Goal: Task Accomplishment & Management: Manage account settings

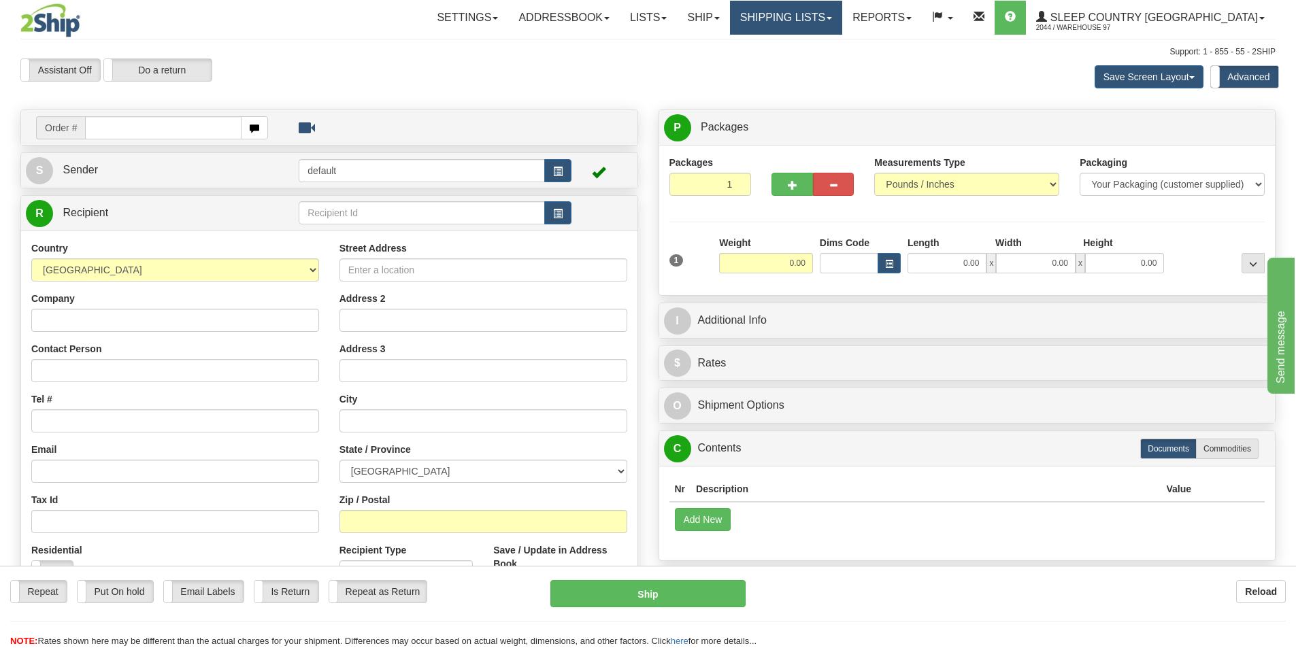
click at [842, 18] on link "Shipping lists" at bounding box center [786, 18] width 112 height 34
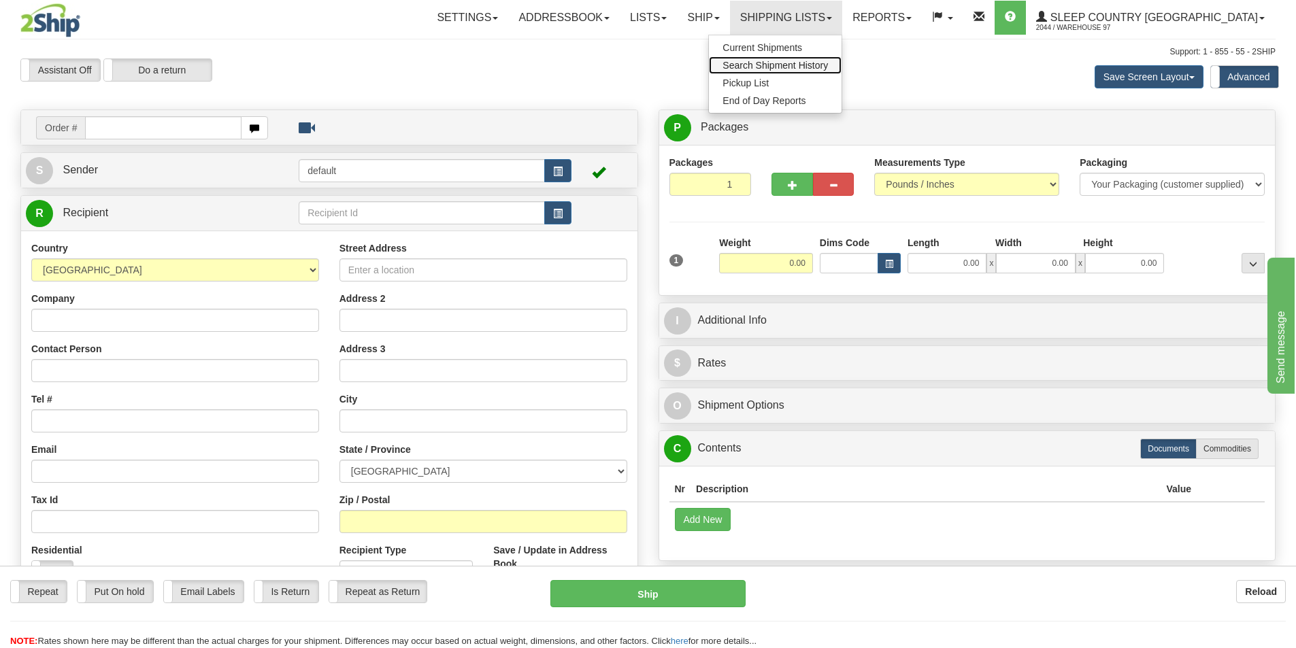
click at [828, 61] on span "Search Shipment History" at bounding box center [775, 65] width 105 height 11
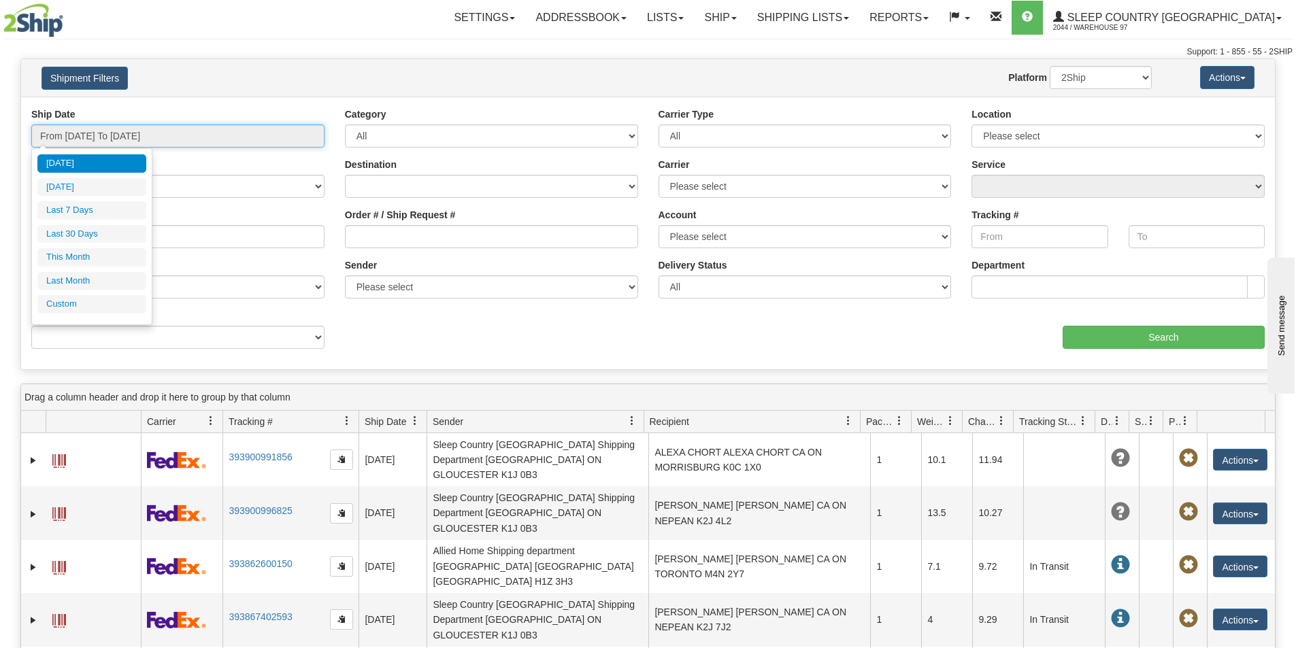
click at [177, 135] on input "From 10/03/2025 To 10/04/2025" at bounding box center [177, 136] width 293 height 23
click at [101, 233] on li "Last 30 Days" at bounding box center [91, 234] width 109 height 18
type input "From 09/05/2025 To 10/04/2025"
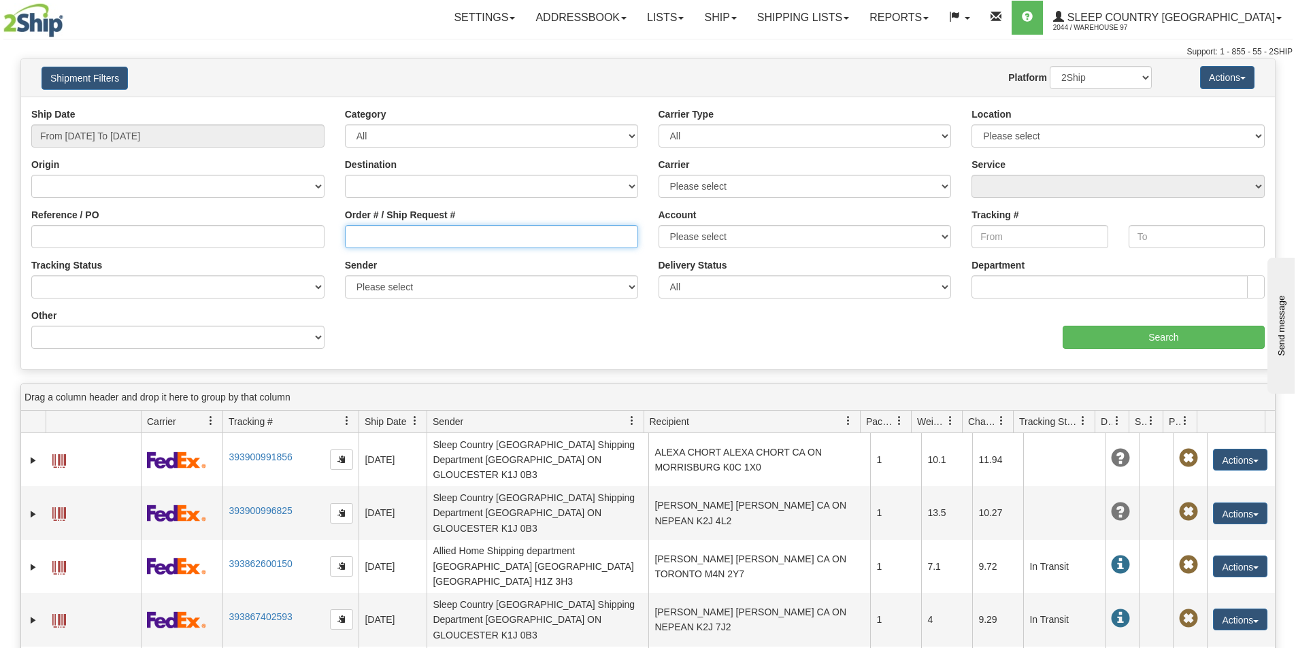
click at [367, 238] on input "Order # / Ship Request #" at bounding box center [491, 236] width 293 height 23
type input "9000i127617"
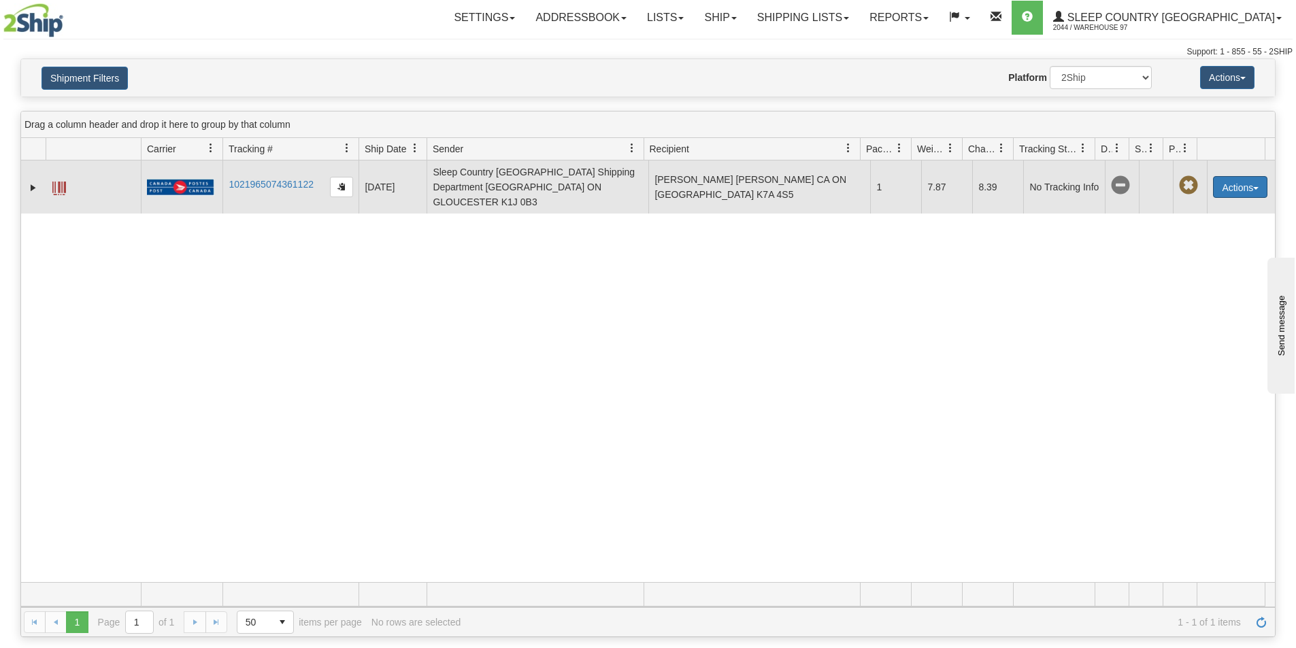
click at [1236, 178] on button "Actions" at bounding box center [1240, 187] width 54 height 22
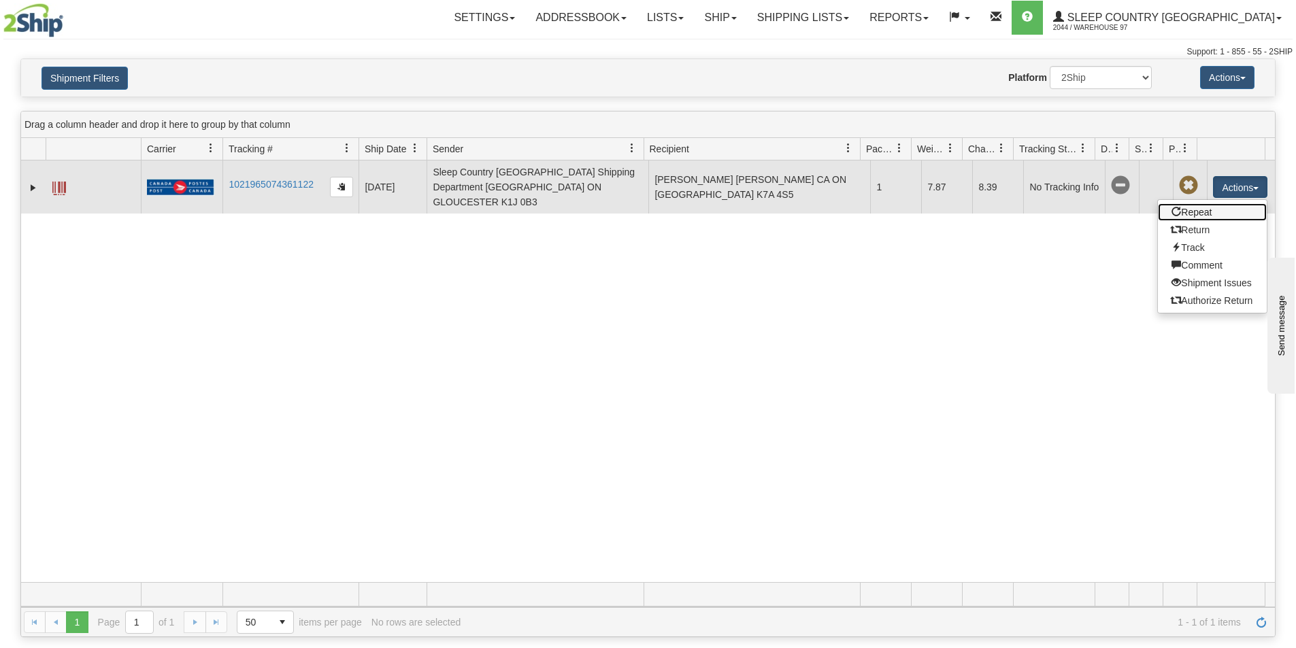
click at [1208, 203] on link "Repeat" at bounding box center [1212, 212] width 109 height 18
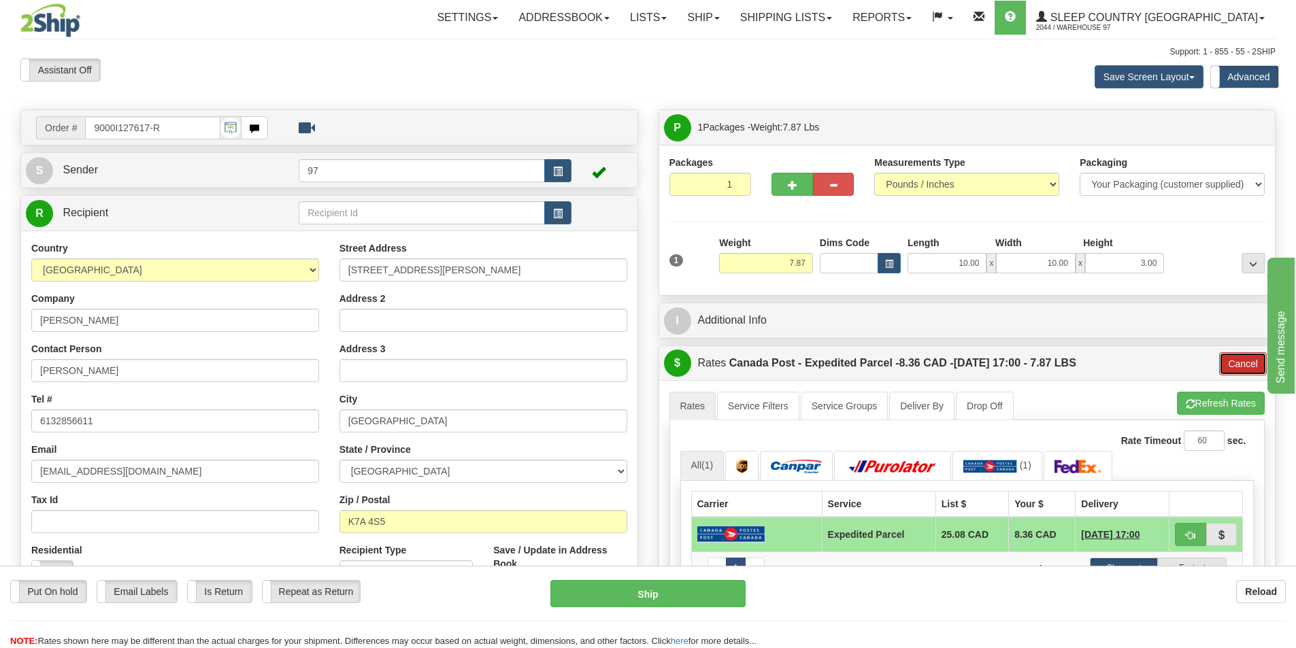
click at [1233, 362] on button "Cancel" at bounding box center [1243, 363] width 48 height 23
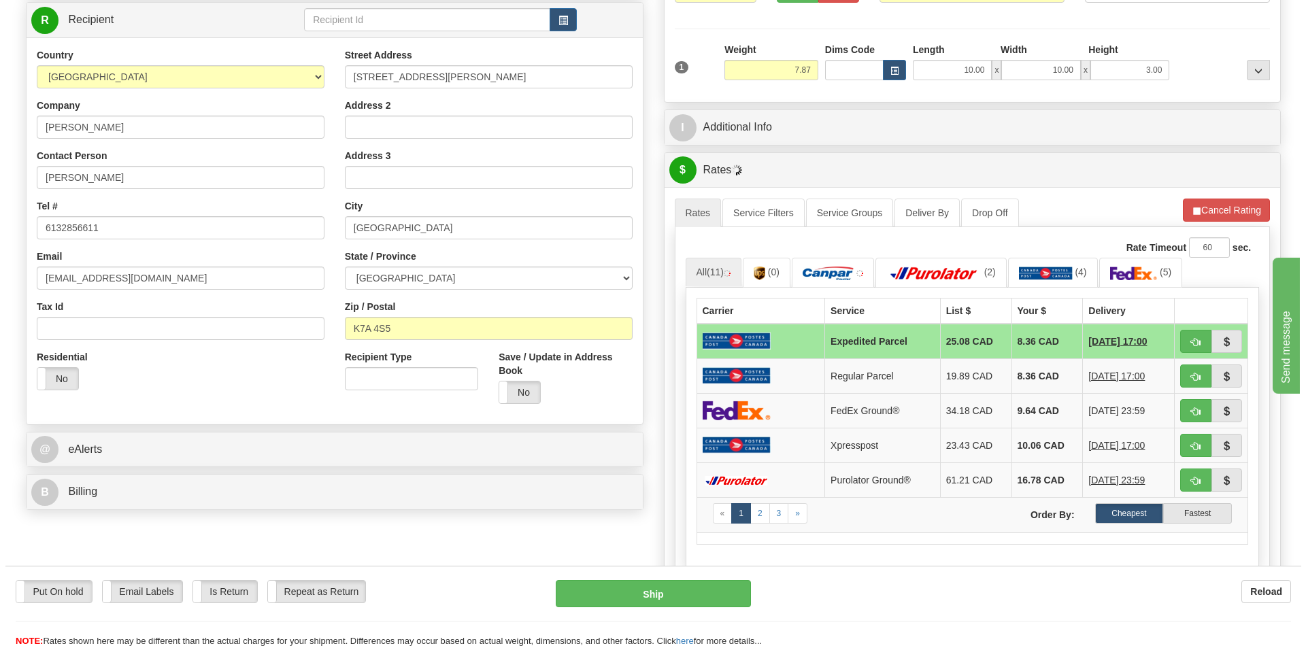
scroll to position [204, 0]
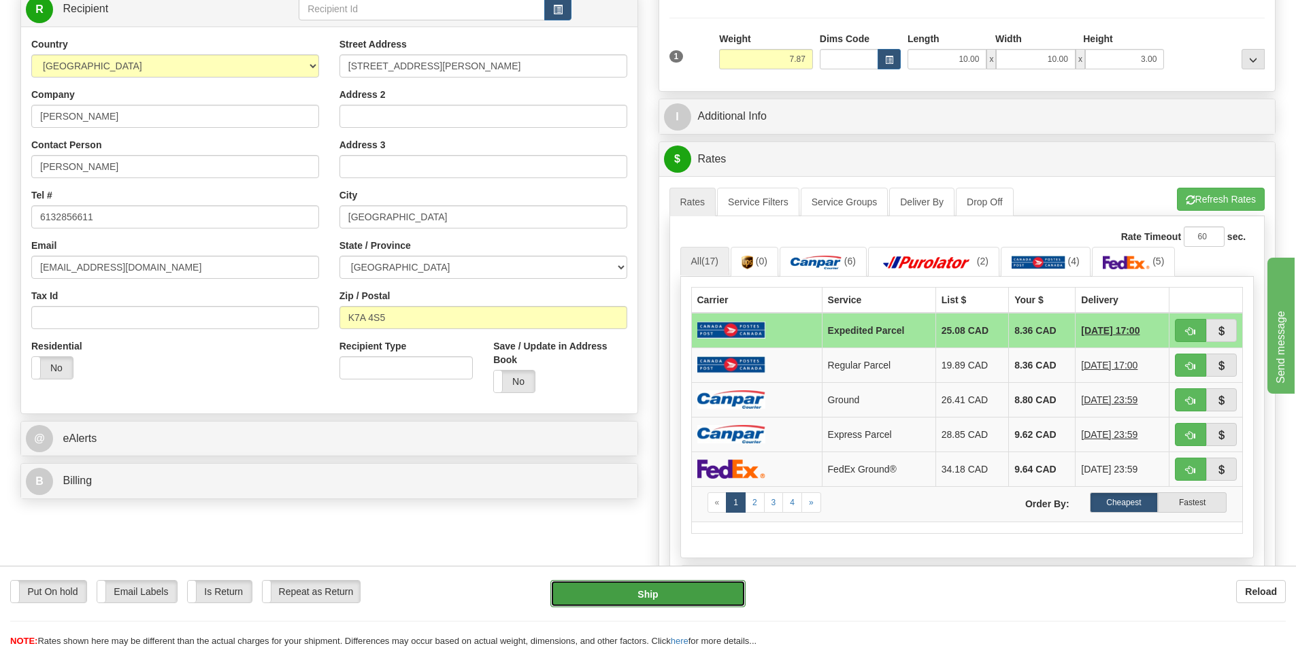
click at [729, 589] on button "Ship" at bounding box center [647, 593] width 195 height 27
type input "DOM.EP"
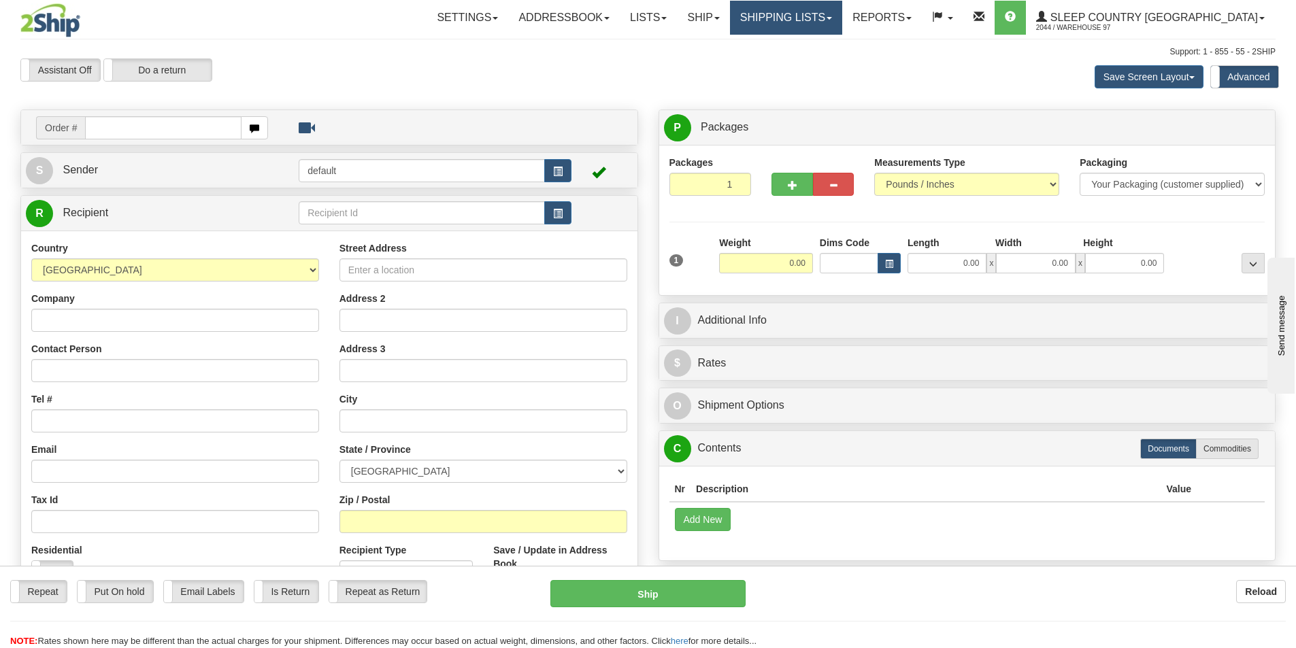
click at [836, 24] on link "Shipping lists" at bounding box center [786, 18] width 112 height 34
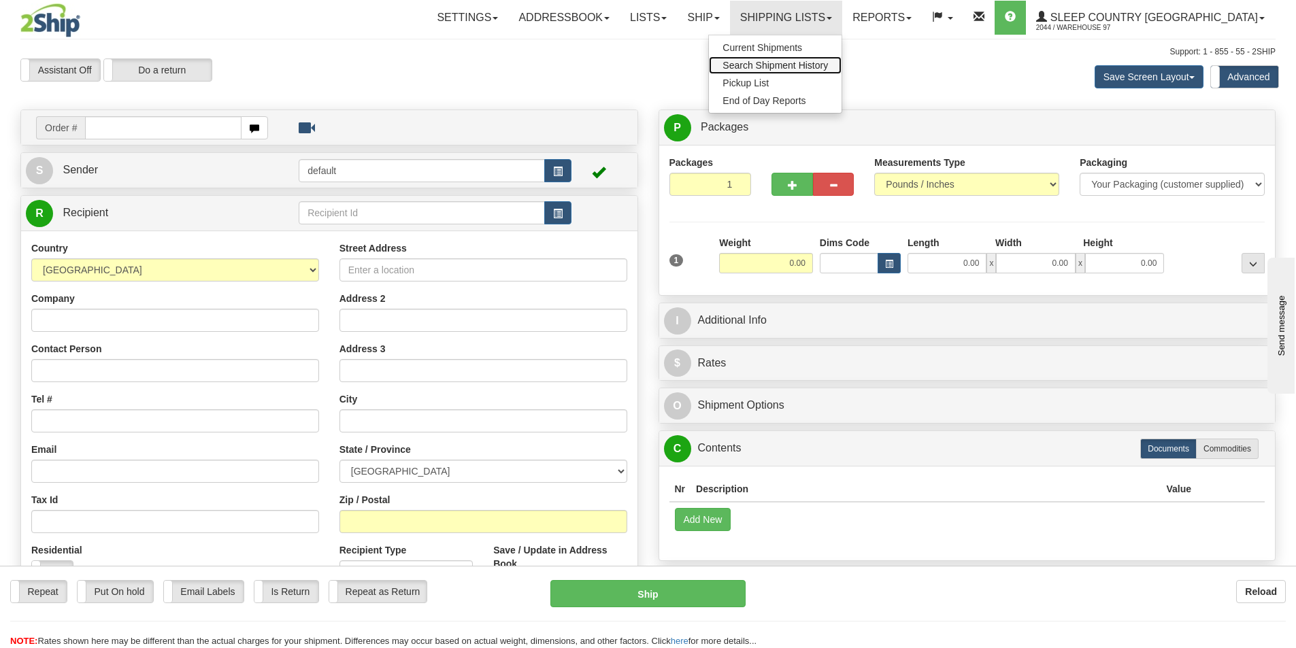
click at [821, 65] on span "Search Shipment History" at bounding box center [775, 65] width 105 height 11
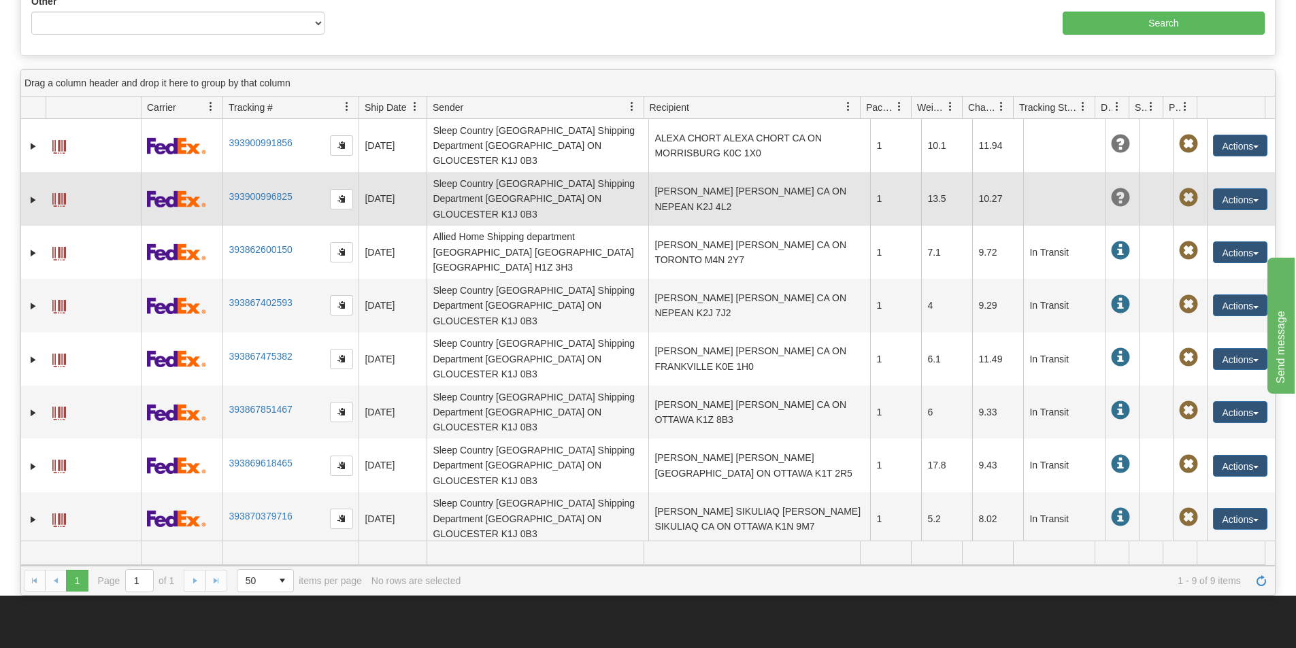
scroll to position [340, 0]
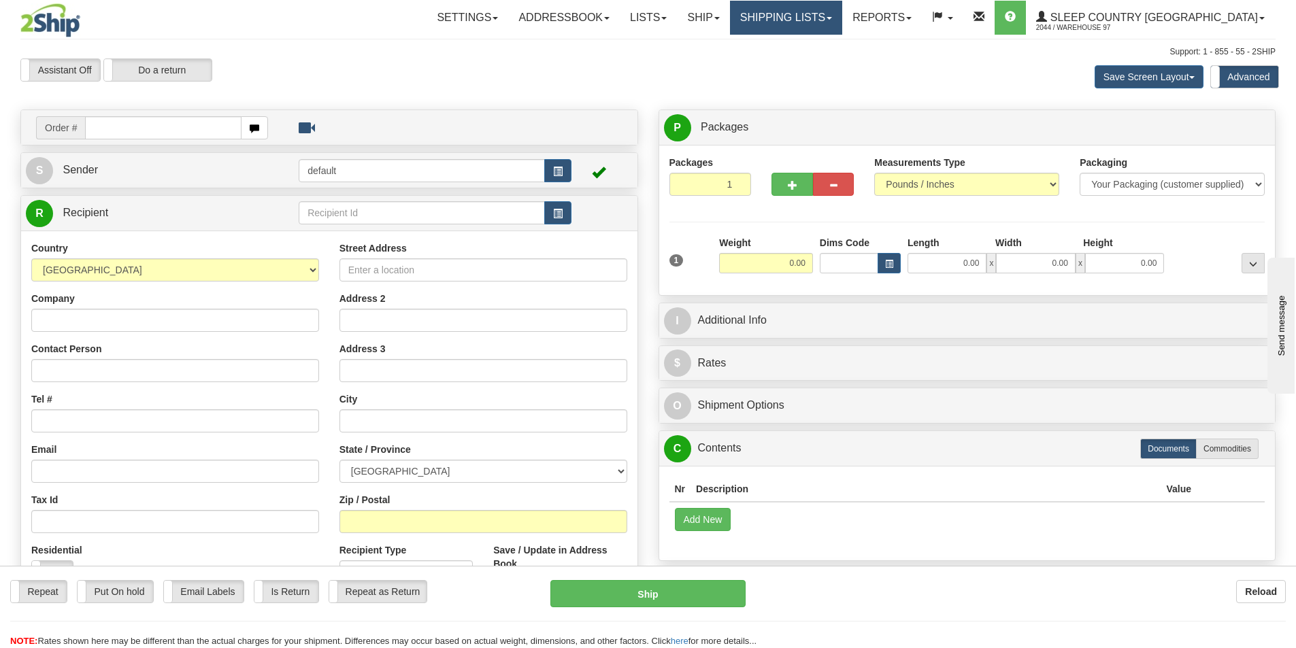
click at [826, 20] on link "Shipping lists" at bounding box center [786, 18] width 112 height 34
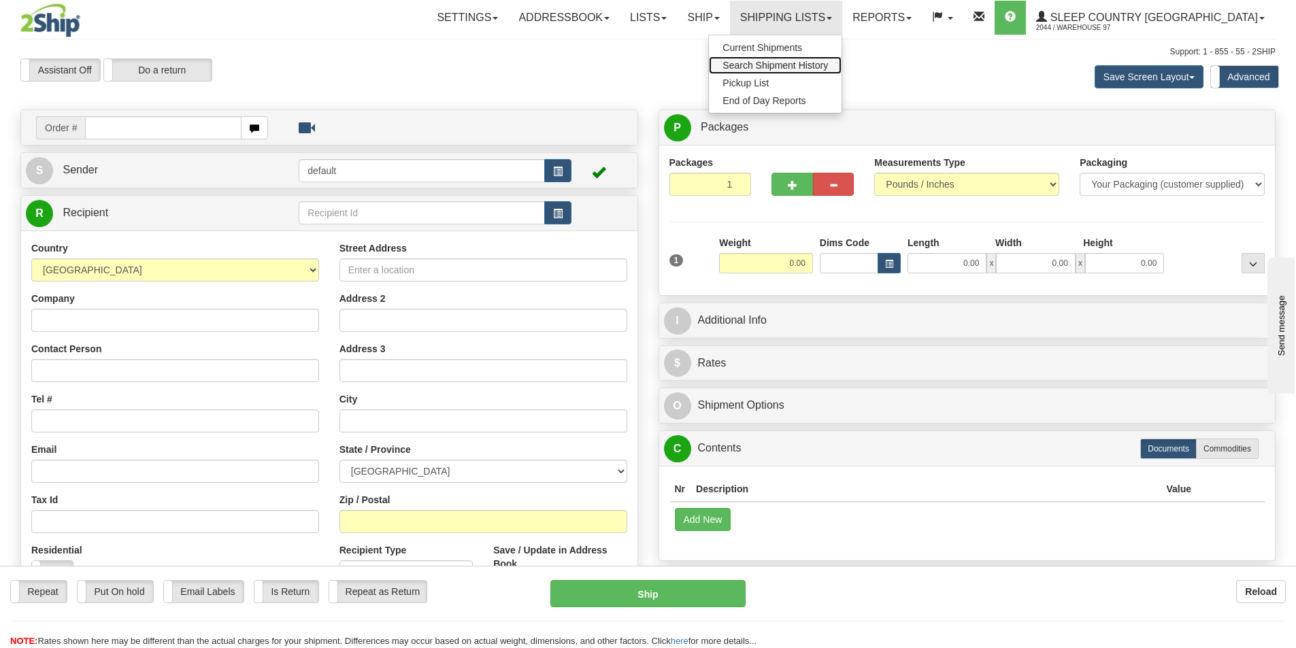
click at [814, 63] on span "Search Shipment History" at bounding box center [775, 65] width 105 height 11
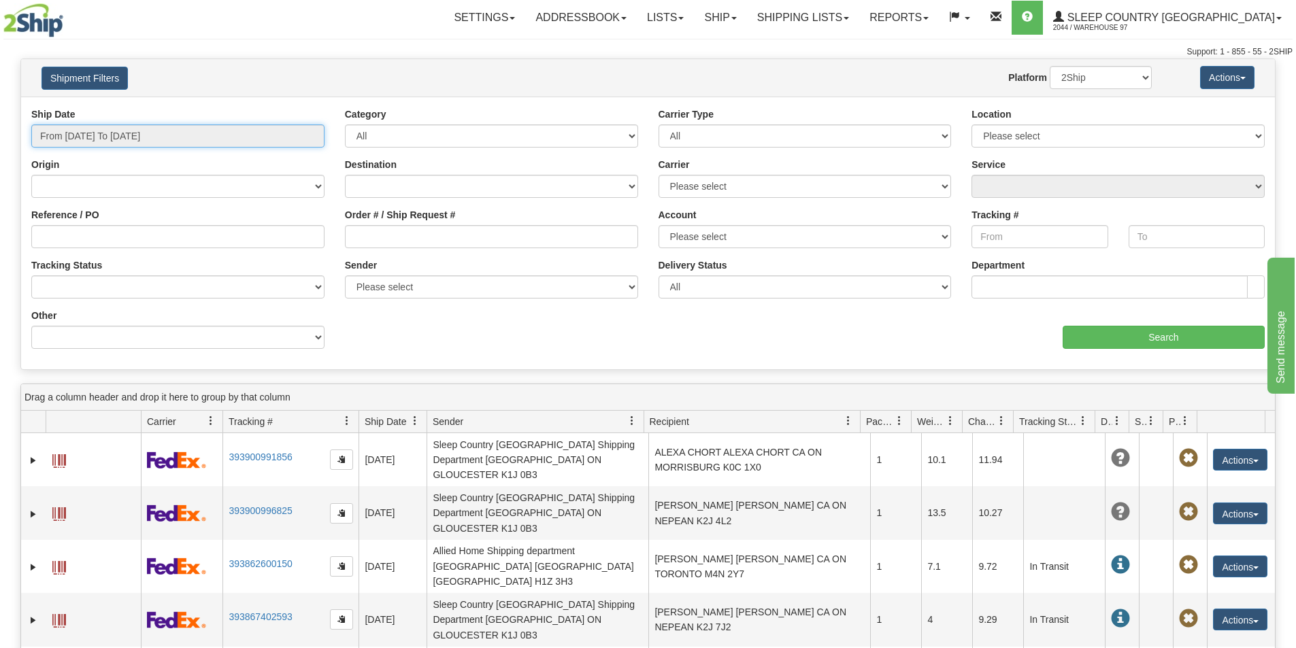
click at [229, 129] on input "From 10/03/2025 To 10/04/2025" at bounding box center [177, 136] width 293 height 23
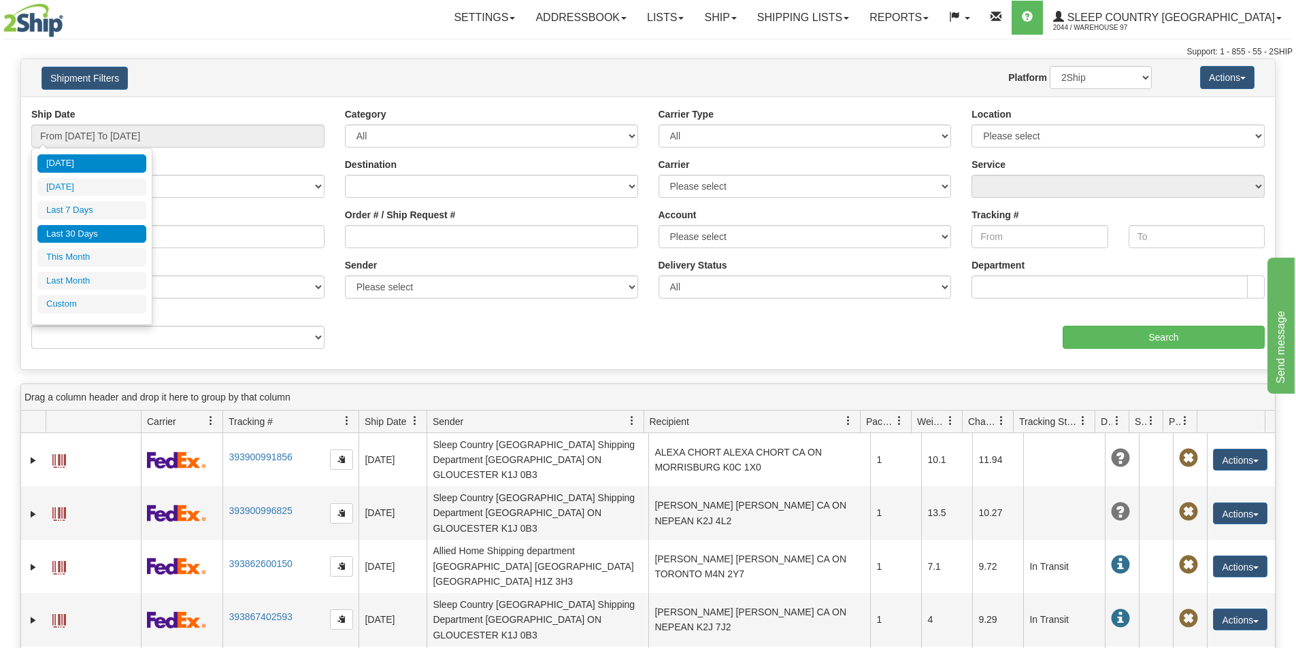
click at [97, 231] on li "Last 30 Days" at bounding box center [91, 234] width 109 height 18
type input "From 09/05/2025 To 10/04/2025"
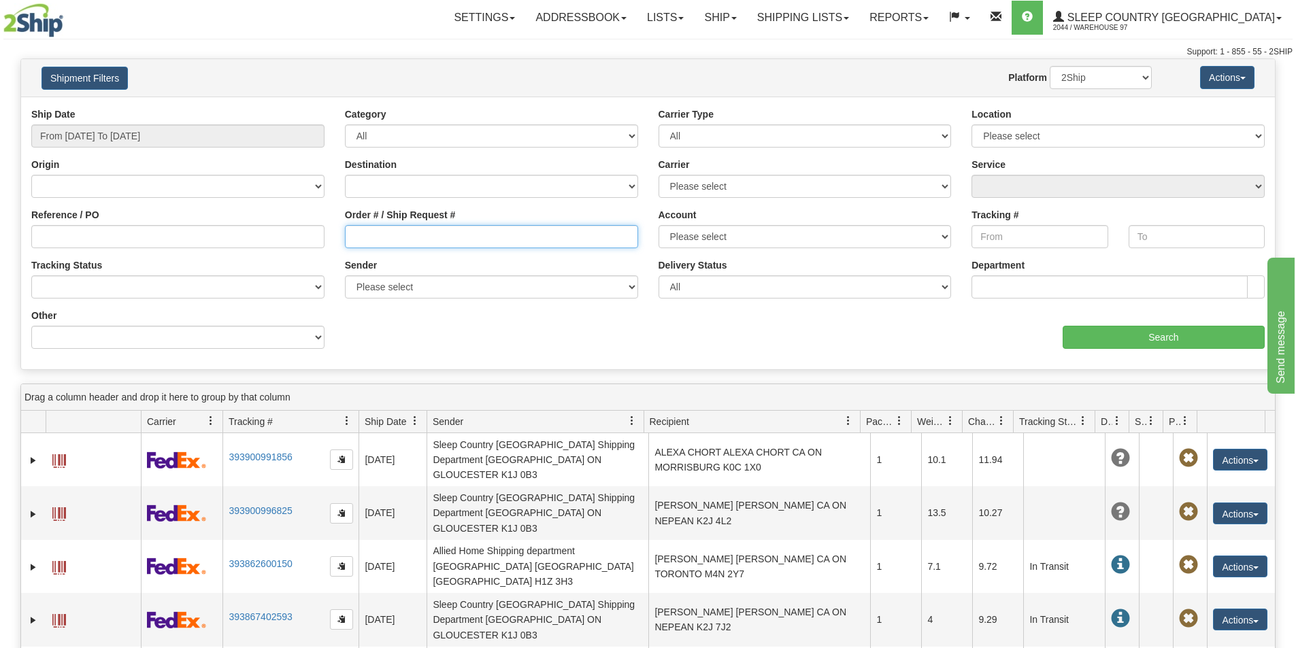
click at [361, 238] on input "Order # / Ship Request #" at bounding box center [491, 236] width 293 height 23
type input "9000i127617"
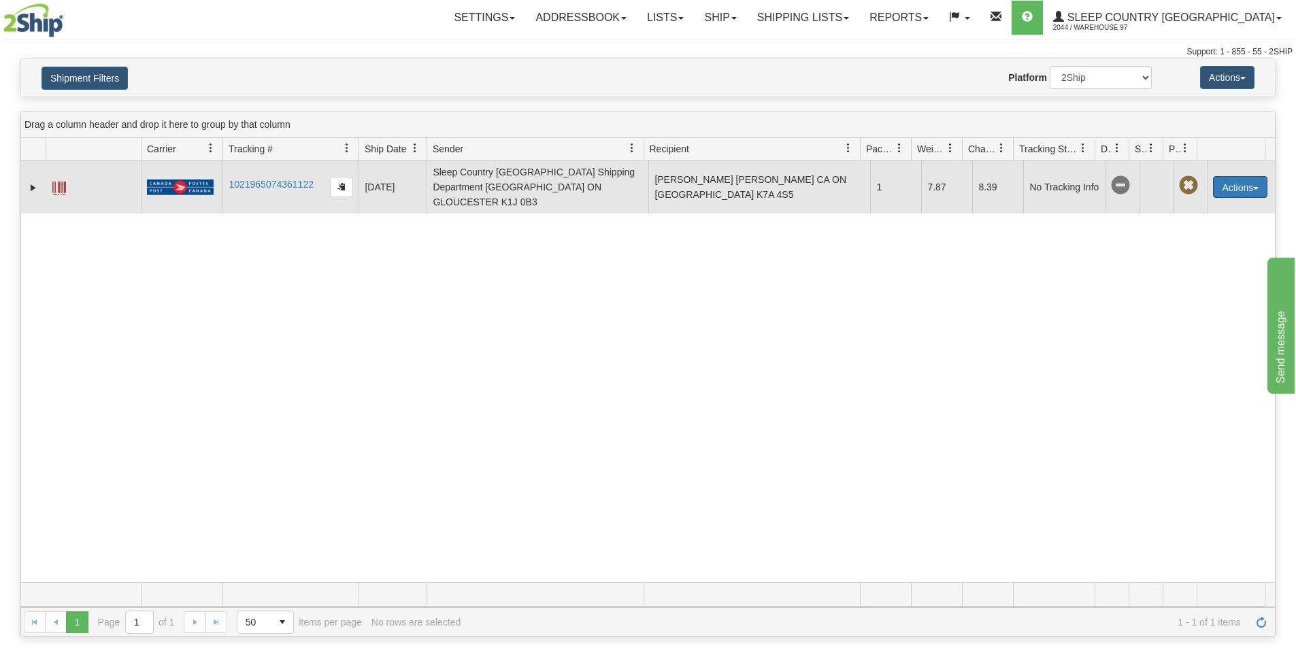
click at [1234, 181] on button "Actions" at bounding box center [1240, 187] width 54 height 22
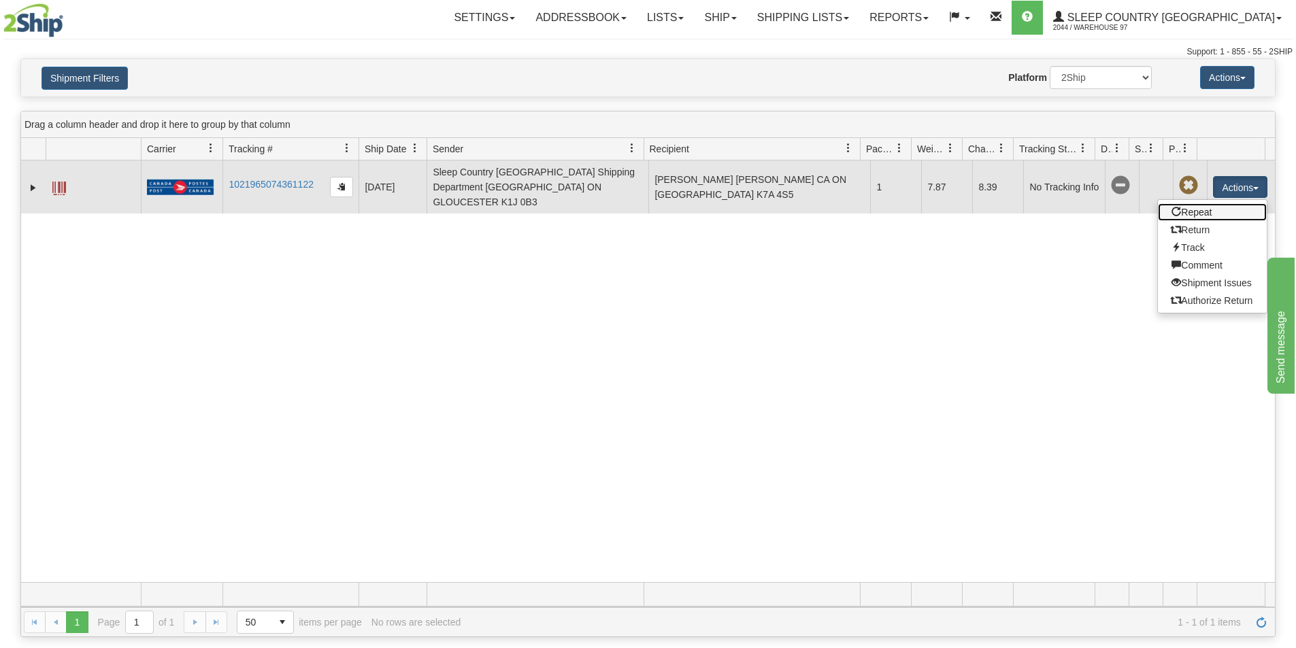
click at [1183, 208] on link "Repeat" at bounding box center [1212, 212] width 109 height 18
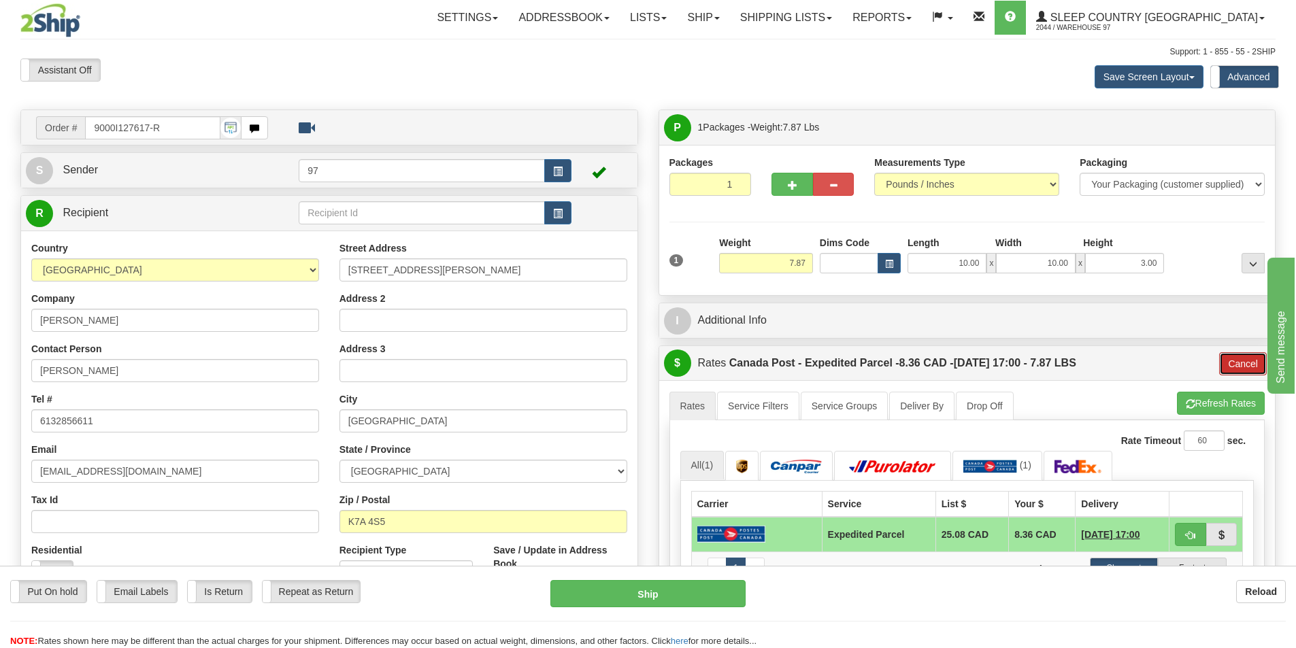
click at [1238, 362] on button "Cancel" at bounding box center [1243, 363] width 48 height 23
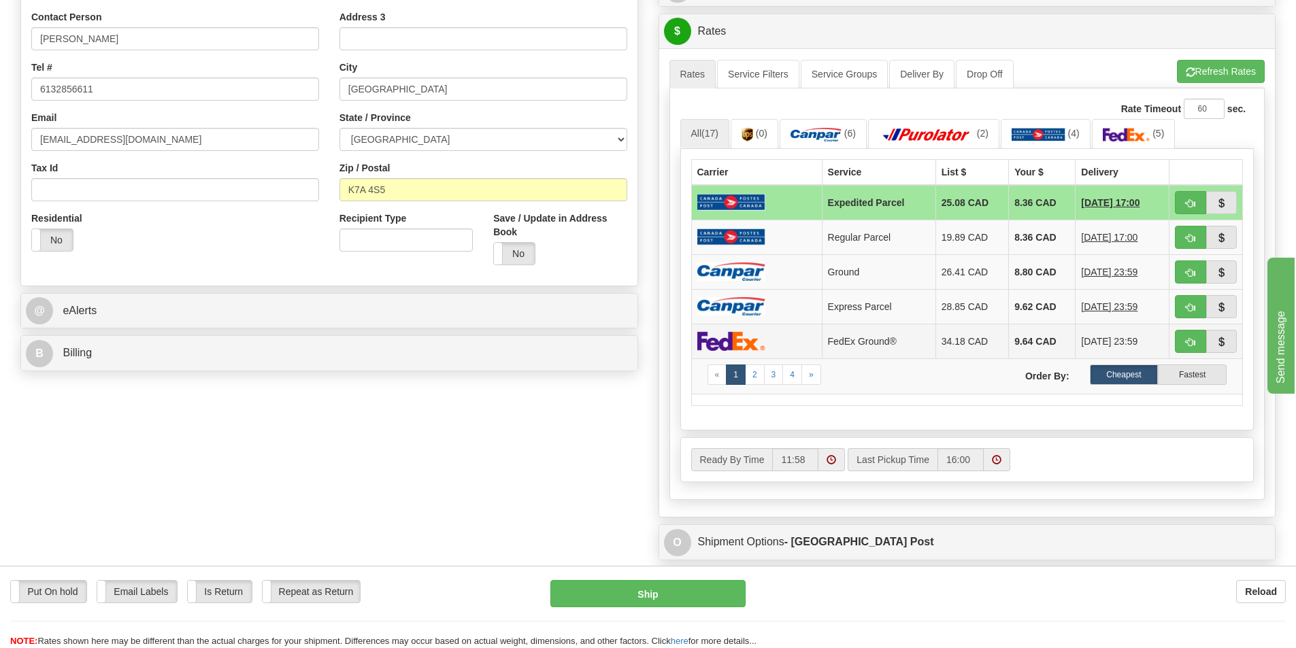
scroll to position [340, 0]
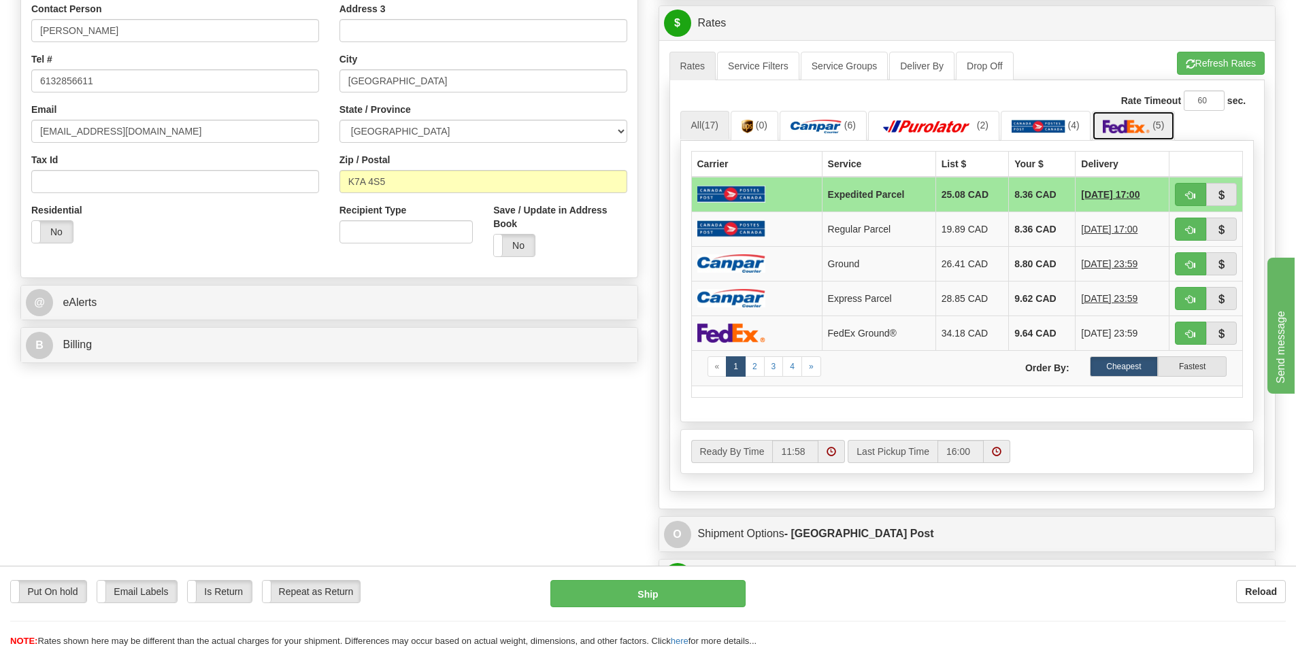
click at [1140, 125] on img at bounding box center [1127, 127] width 48 height 14
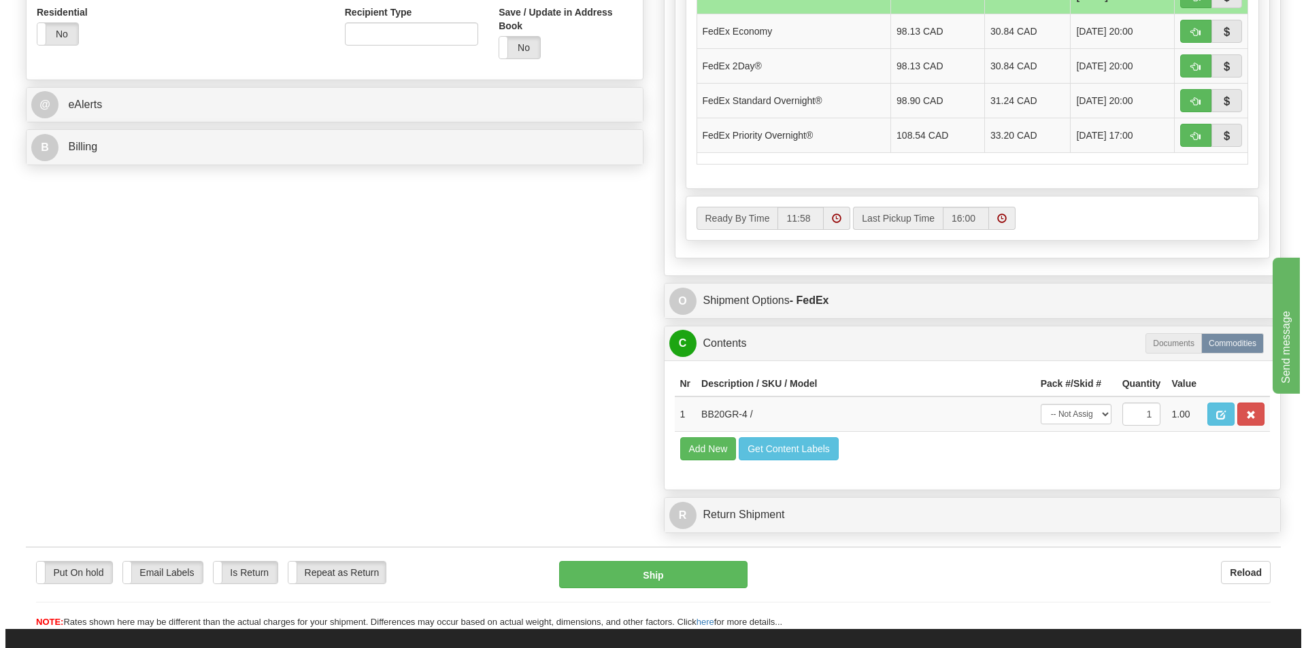
scroll to position [544, 0]
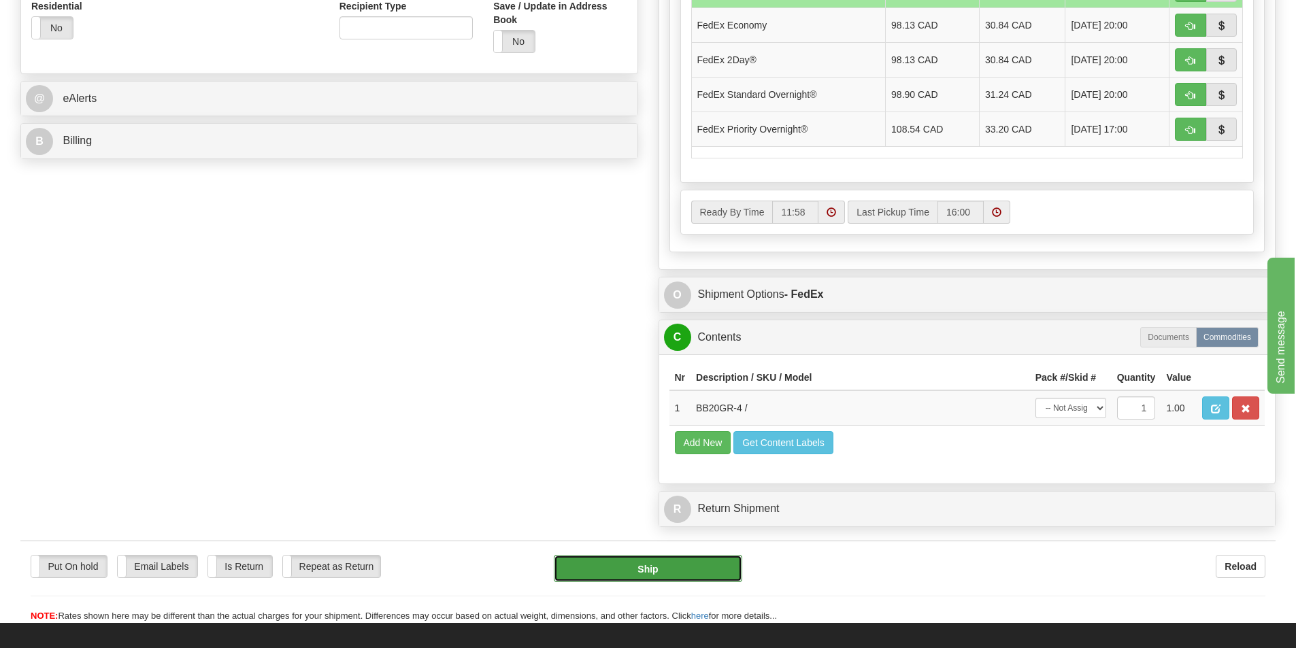
click at [719, 570] on button "Ship" at bounding box center [648, 568] width 188 height 27
type input "92"
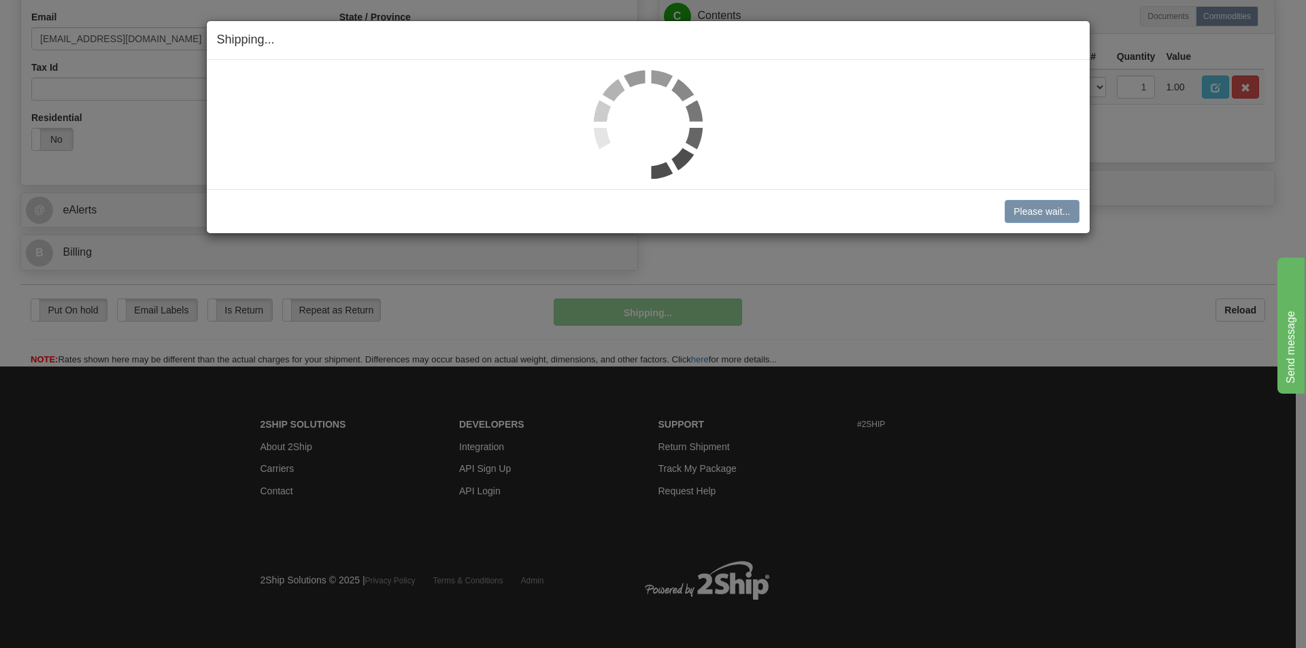
scroll to position [433, 0]
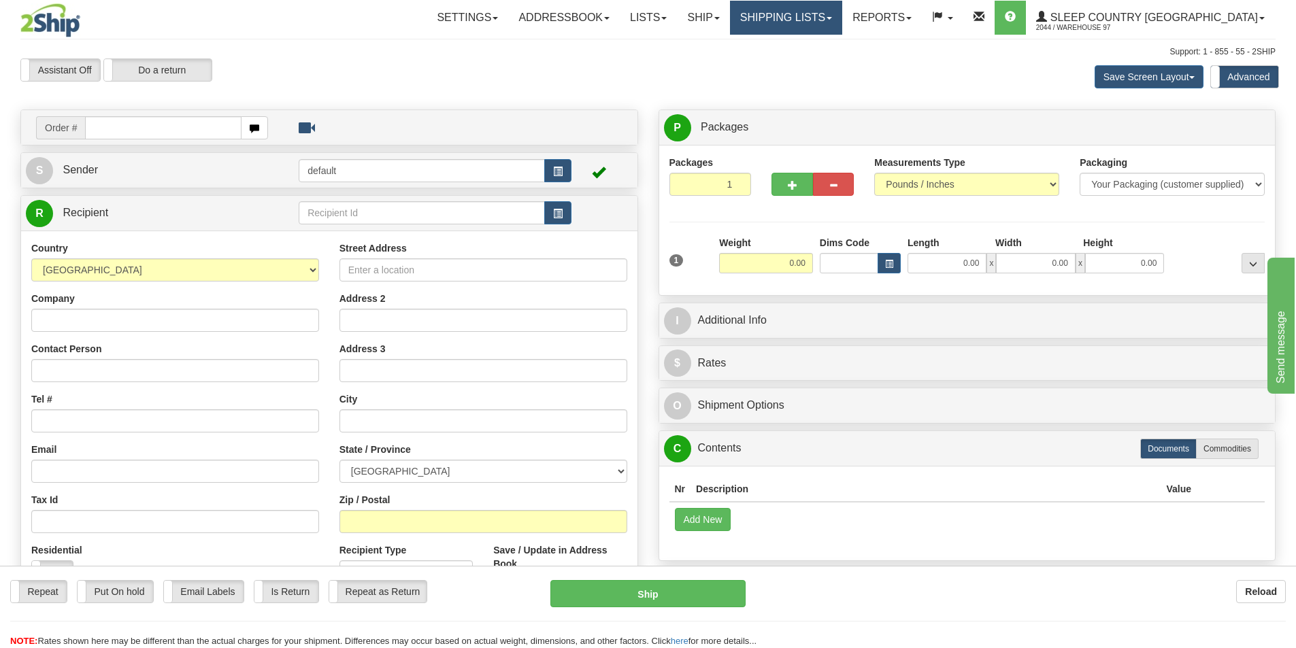
click at [825, 18] on link "Shipping lists" at bounding box center [786, 18] width 112 height 34
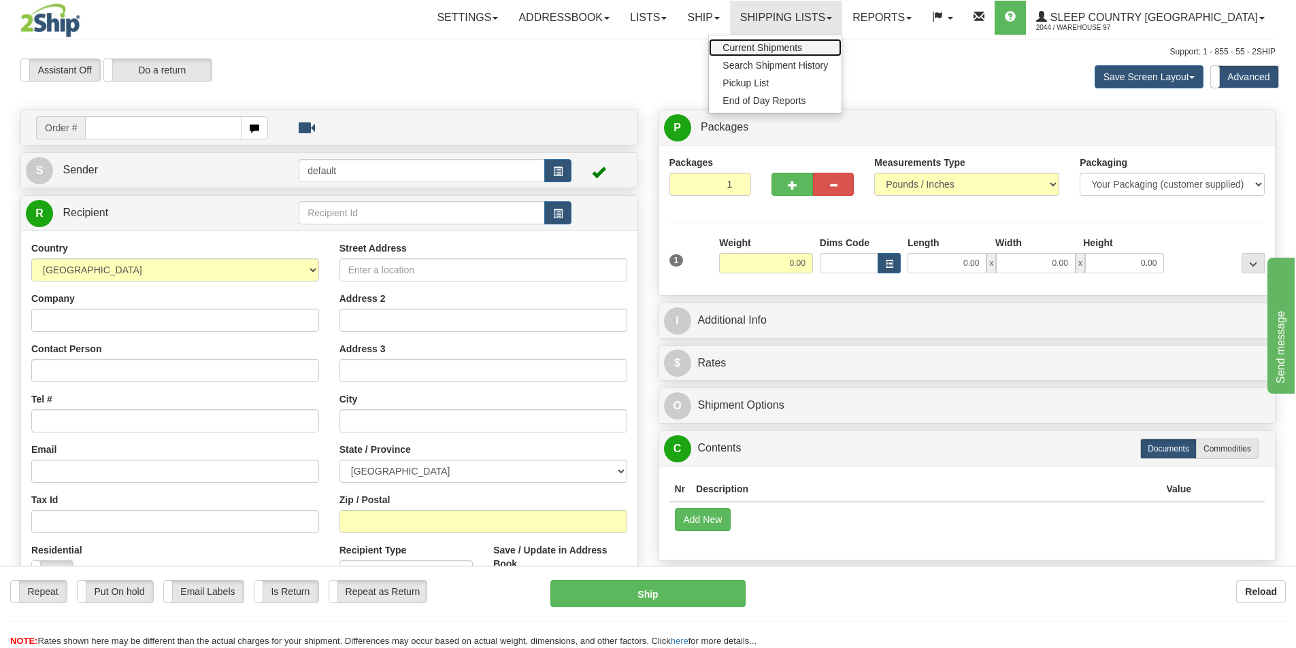
click at [802, 50] on span "Current Shipments" at bounding box center [763, 47] width 80 height 11
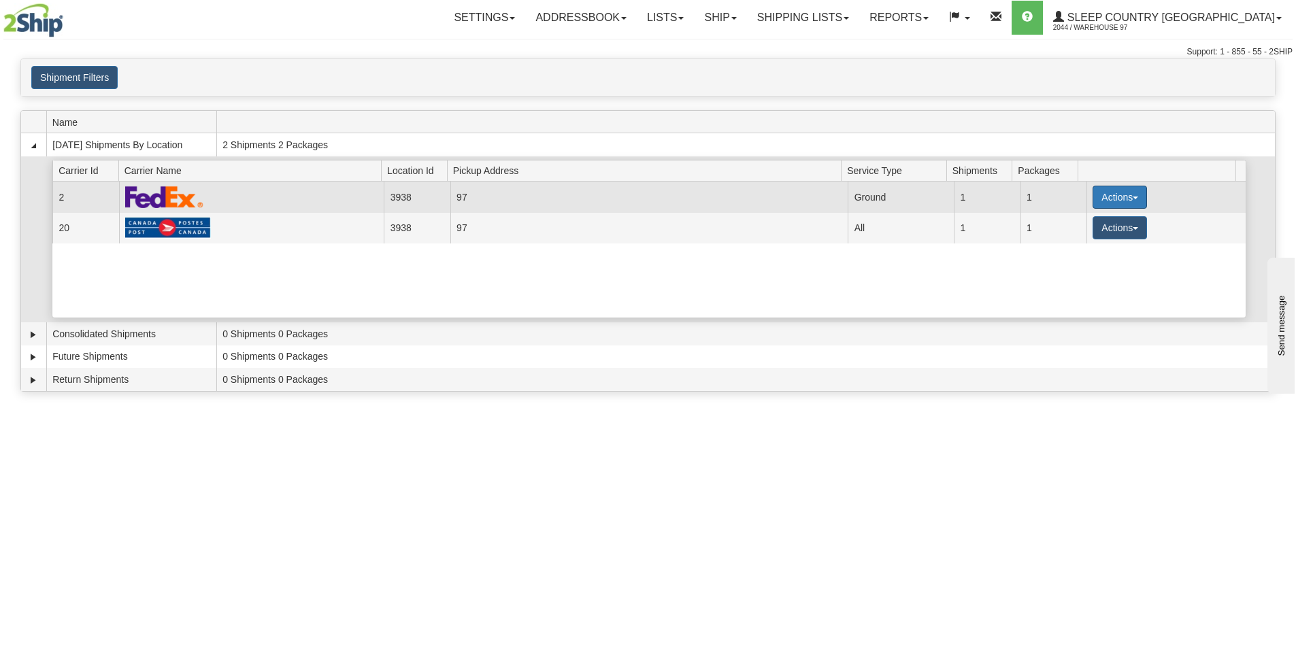
click at [1110, 191] on button "Actions" at bounding box center [1120, 197] width 54 height 23
click at [1074, 240] on span "Close" at bounding box center [1066, 240] width 31 height 10
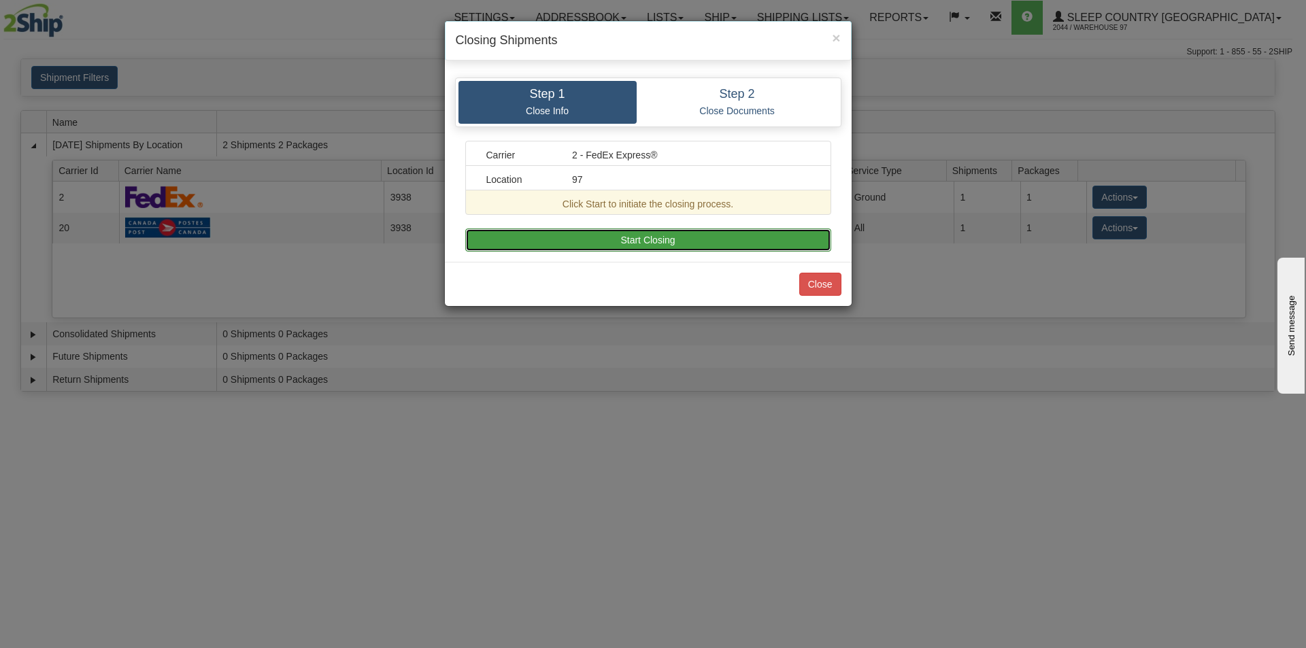
click at [715, 239] on button "Start Closing" at bounding box center [648, 240] width 366 height 23
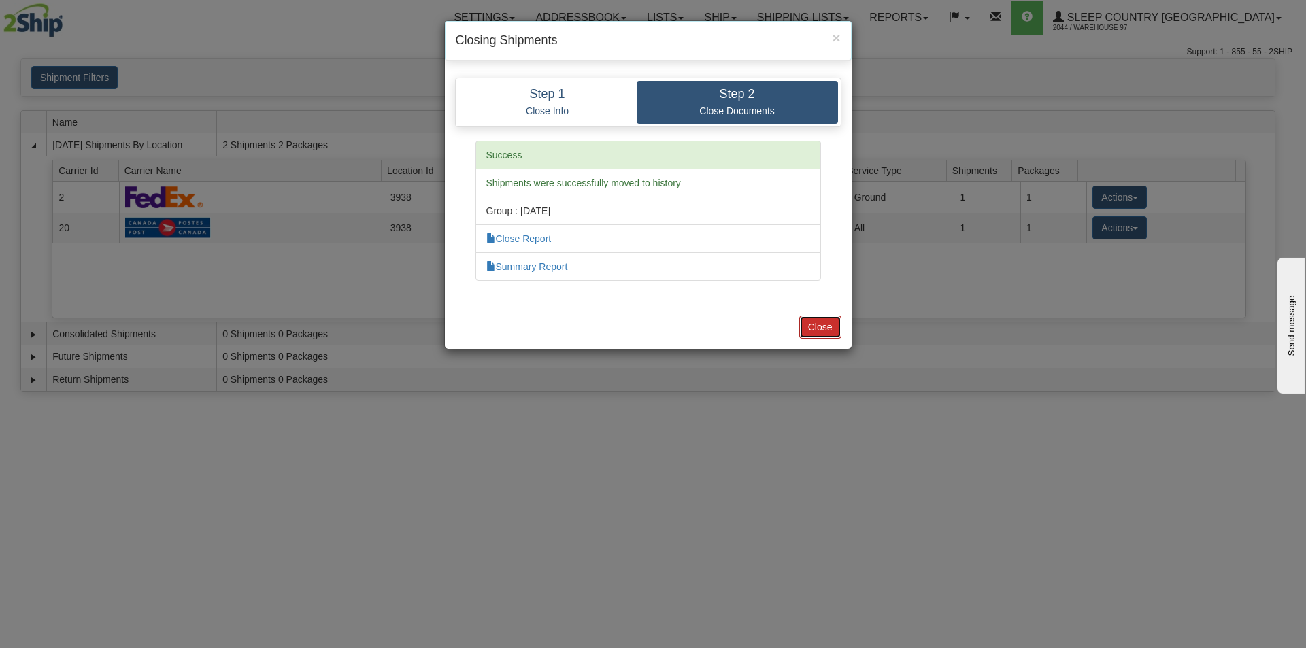
click at [824, 328] on button "Close" at bounding box center [821, 327] width 42 height 23
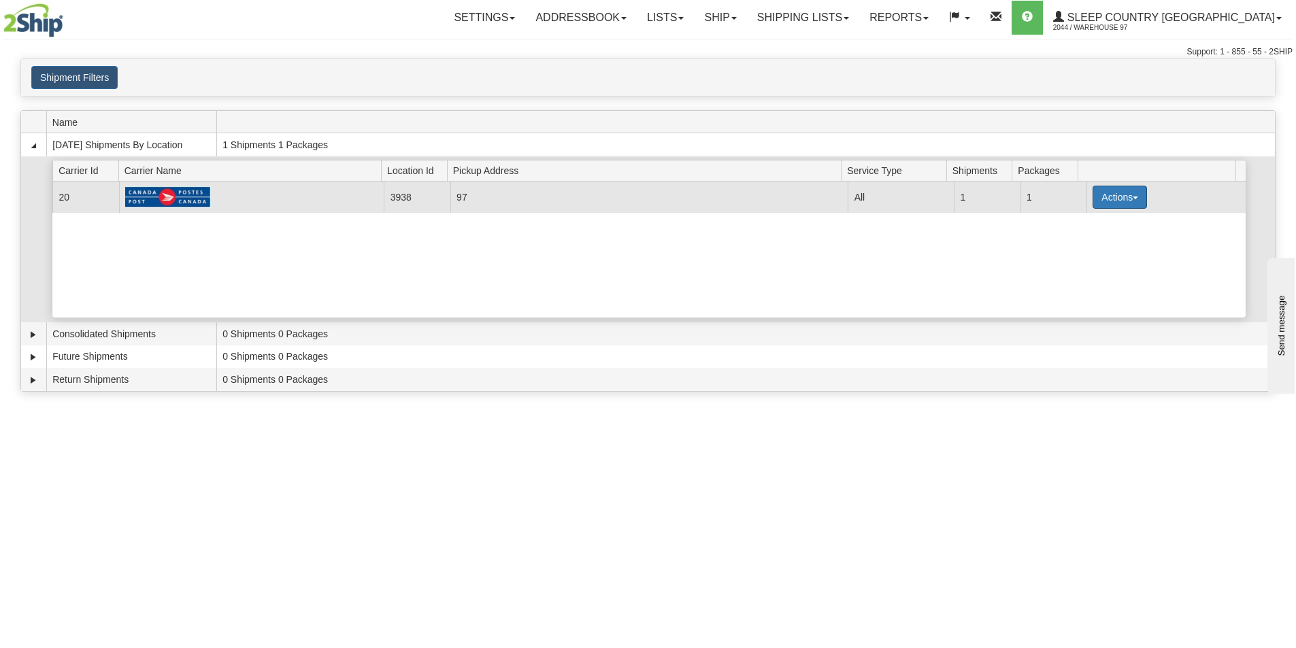
click at [1108, 195] on button "Actions" at bounding box center [1120, 197] width 54 height 23
click at [1086, 220] on span "Details" at bounding box center [1069, 223] width 37 height 10
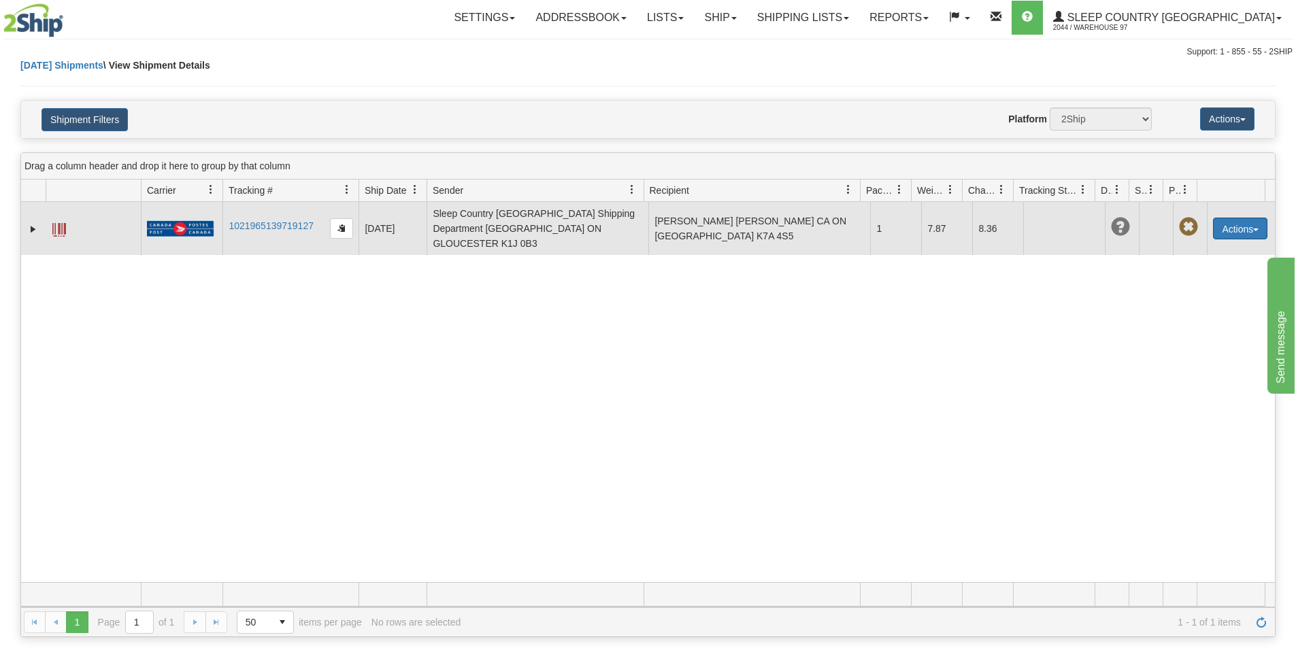
click at [1249, 218] on button "Actions" at bounding box center [1240, 229] width 54 height 22
click at [1189, 299] on link "Delete" at bounding box center [1212, 307] width 109 height 18
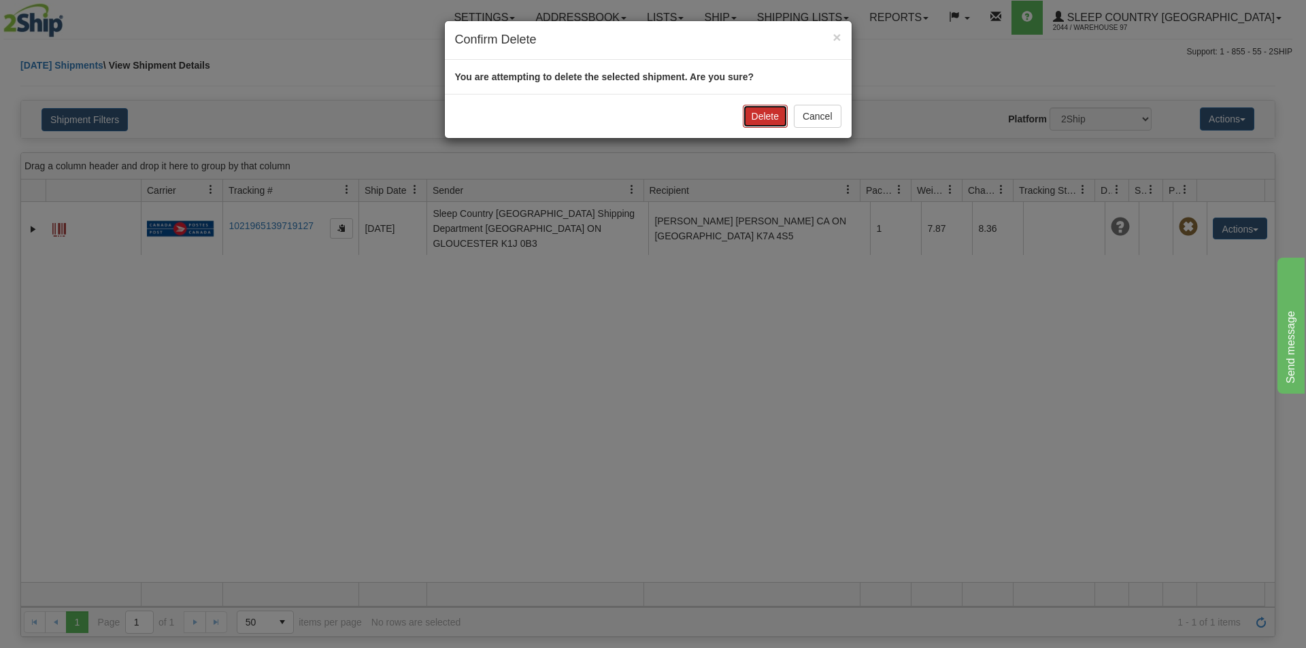
click at [765, 115] on button "Delete" at bounding box center [765, 116] width 45 height 23
